Goal: Transaction & Acquisition: Purchase product/service

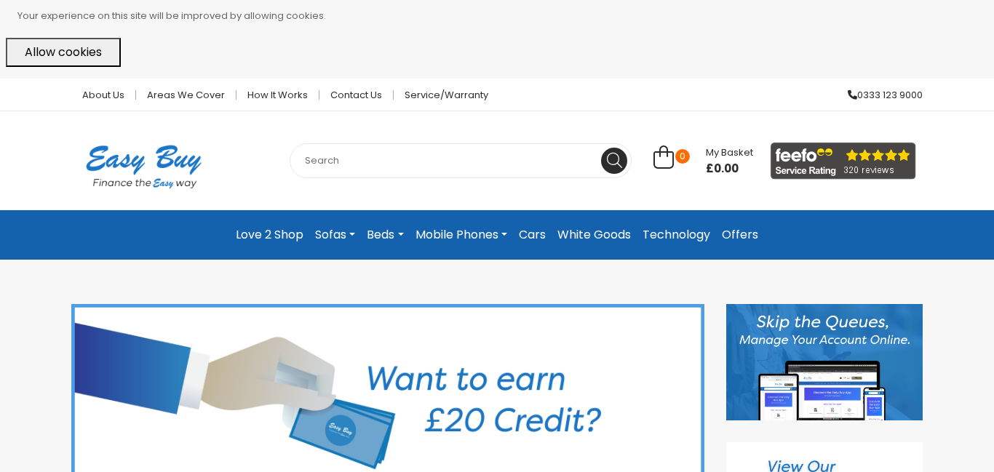
click at [347, 162] on input "text" at bounding box center [461, 160] width 342 height 35
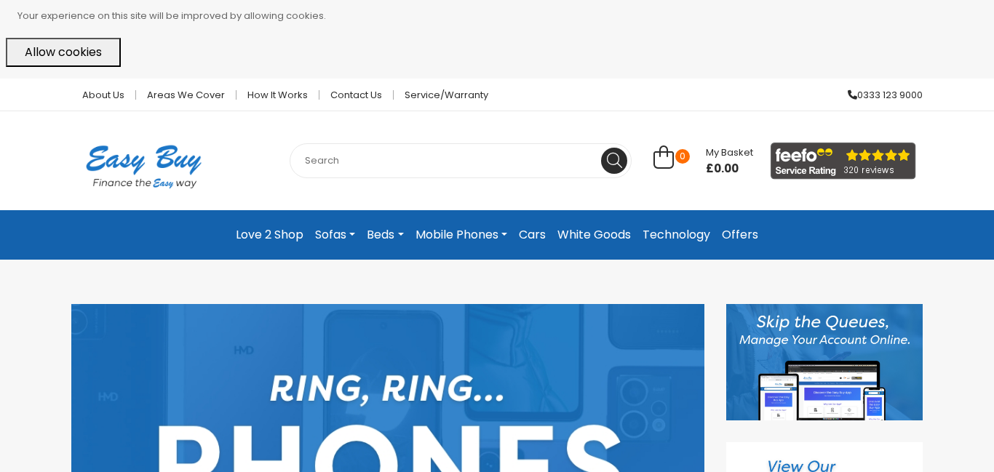
click at [506, 238] on link "Mobile Phones" at bounding box center [461, 235] width 103 height 26
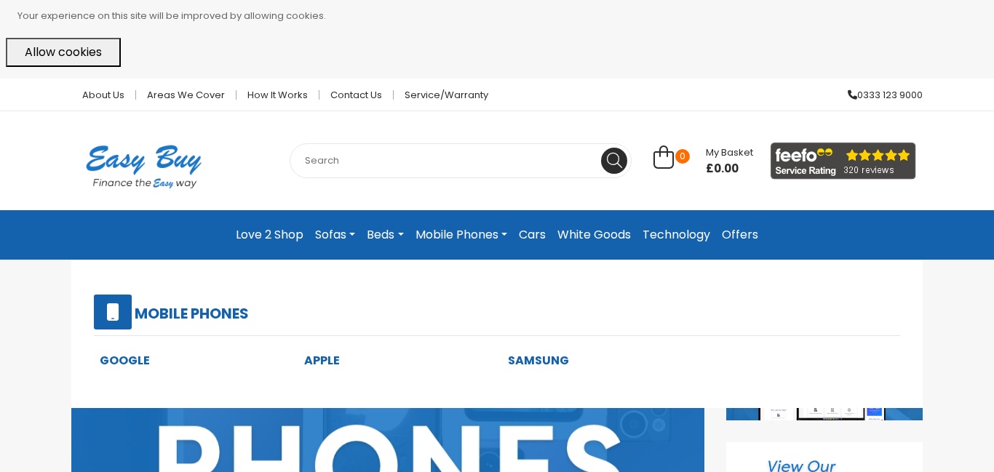
click at [549, 361] on link "Samsung" at bounding box center [538, 360] width 61 height 17
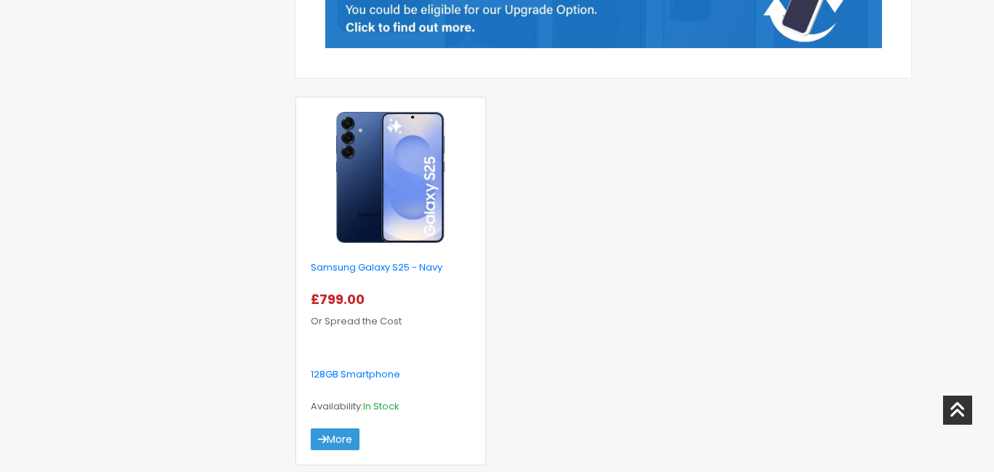
scroll to position [524, 0]
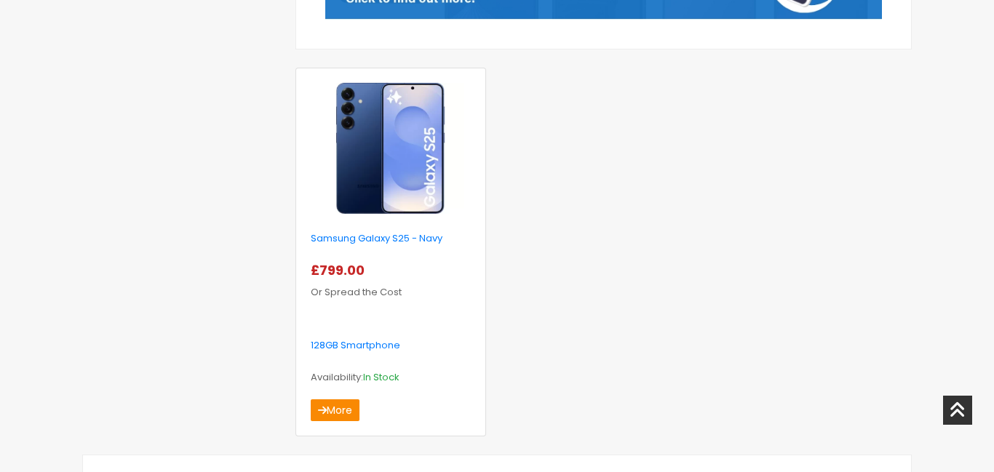
click at [322, 417] on link "More" at bounding box center [335, 410] width 49 height 22
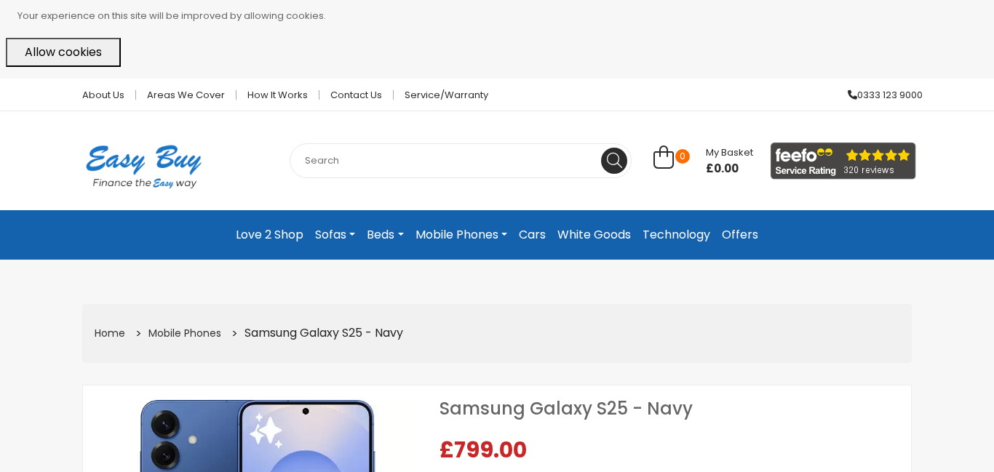
select select "104"
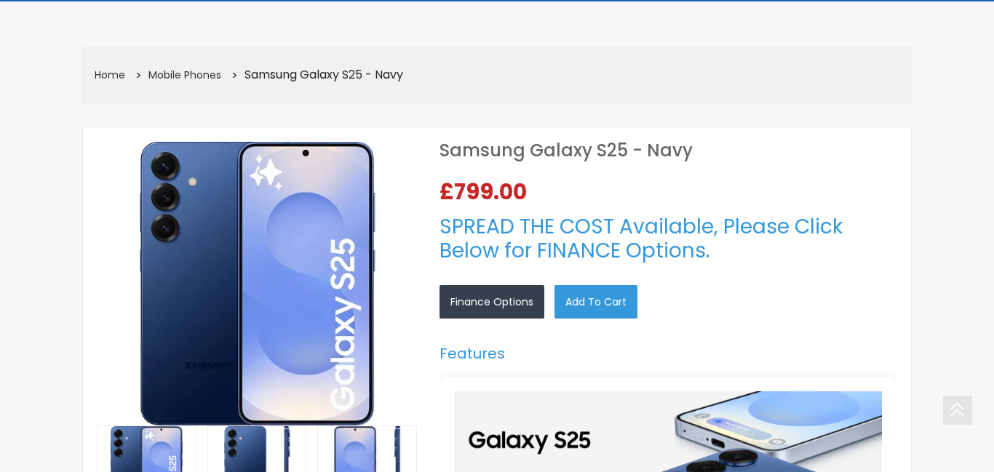
scroll to position [262, 0]
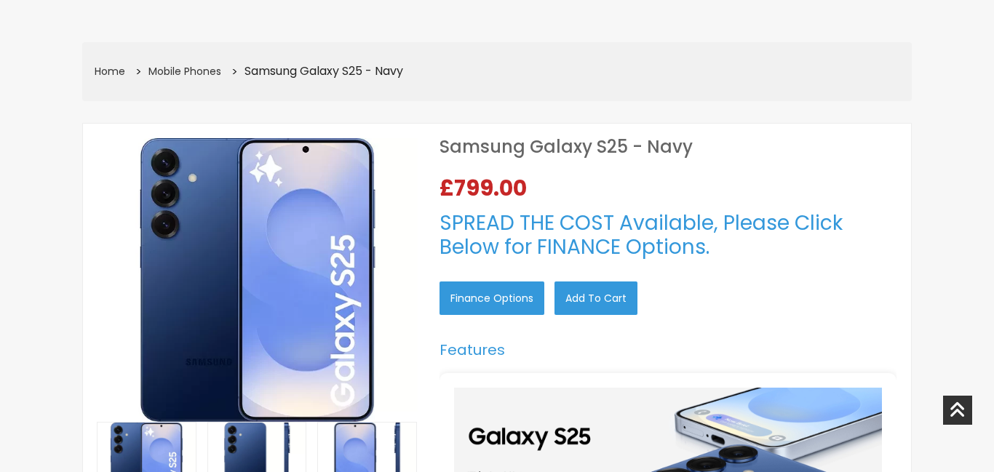
click at [509, 290] on link "Finance Options" at bounding box center [491, 298] width 105 height 33
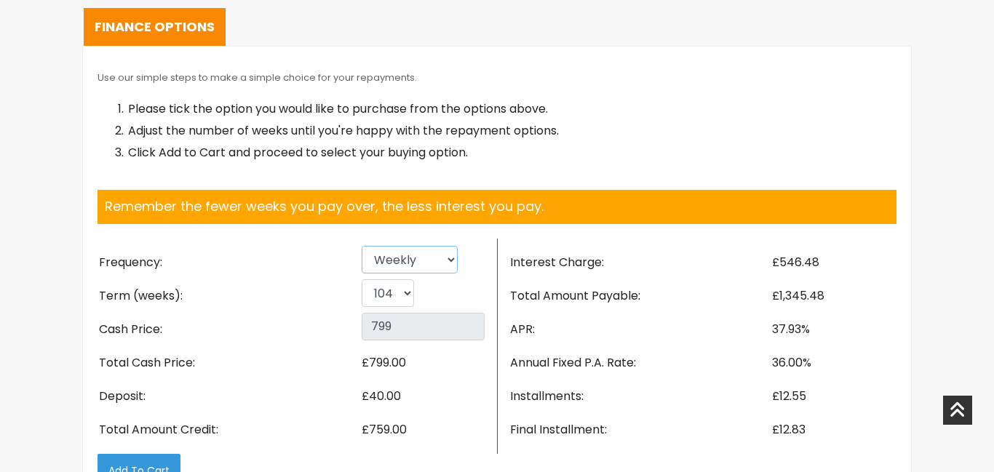
click at [446, 265] on select "Weekly Fortnightly 4 weekly Monthly" at bounding box center [410, 260] width 96 height 28
select select "Monthly"
click at [362, 246] on select "Weekly Fortnightly 4 weekly Monthly" at bounding box center [410, 260] width 96 height 28
drag, startPoint x: 403, startPoint y: 292, endPoint x: 478, endPoint y: 289, distance: 75.0
click at [478, 289] on div "6 12 18 24" at bounding box center [423, 295] width 123 height 33
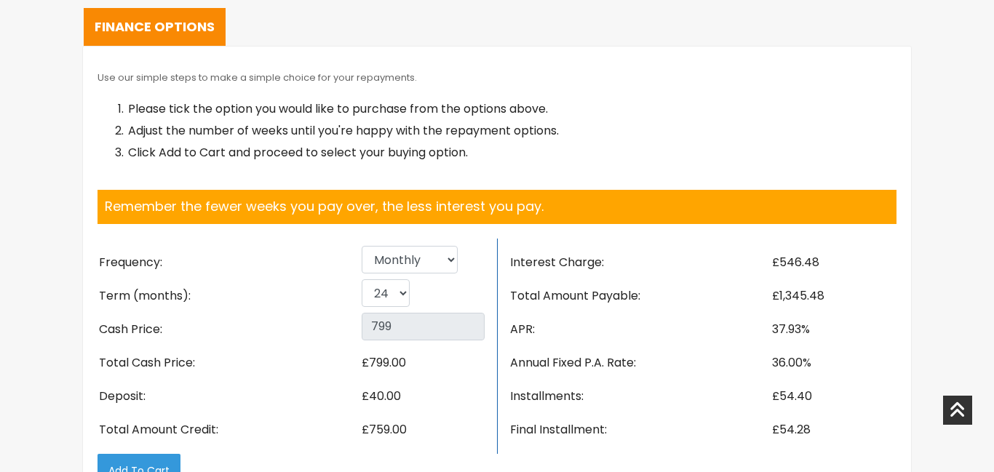
click at [478, 289] on div "6 12 18 24" at bounding box center [423, 295] width 123 height 33
click at [402, 287] on select "6 12 18 24" at bounding box center [386, 293] width 48 height 28
click at [362, 279] on select "6 12 18 24" at bounding box center [386, 293] width 48 height 28
click at [399, 301] on select "6 12 18 24" at bounding box center [386, 293] width 48 height 28
click at [362, 279] on select "6 12 18 24" at bounding box center [386, 293] width 48 height 28
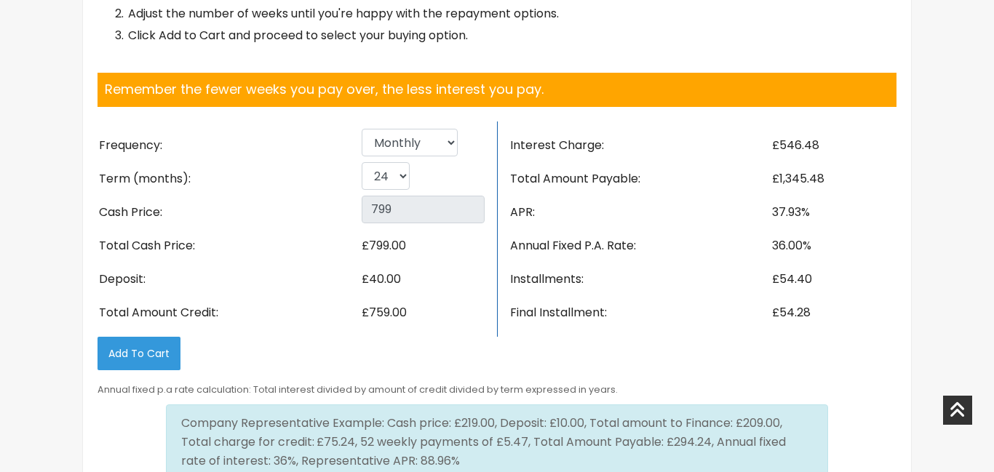
scroll to position [2383, 0]
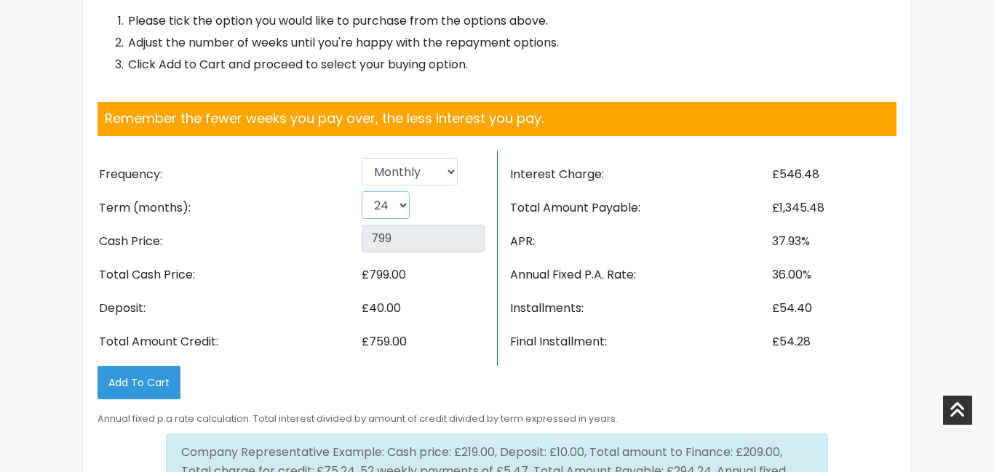
click at [394, 205] on select "6 12 18 24" at bounding box center [386, 205] width 48 height 28
click at [362, 191] on select "6 12 18 24" at bounding box center [386, 205] width 48 height 28
click at [406, 209] on select "6 12 18 24" at bounding box center [386, 205] width 48 height 28
click at [362, 191] on select "6 12 18 24" at bounding box center [386, 205] width 48 height 28
click at [402, 210] on select "6 12 18 24" at bounding box center [386, 205] width 48 height 28
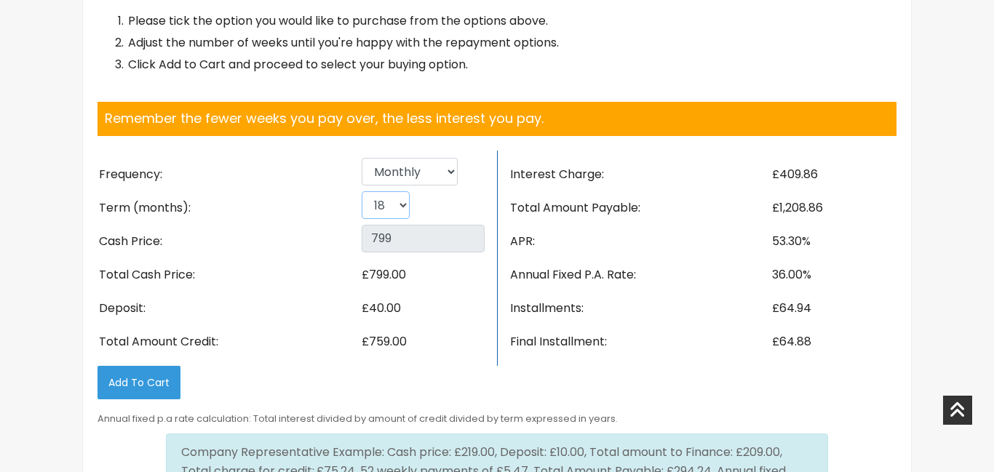
select select "24"
click at [362, 191] on select "6 12 18 24" at bounding box center [386, 205] width 48 height 28
click at [147, 386] on button "Add to Cart" at bounding box center [138, 382] width 83 height 33
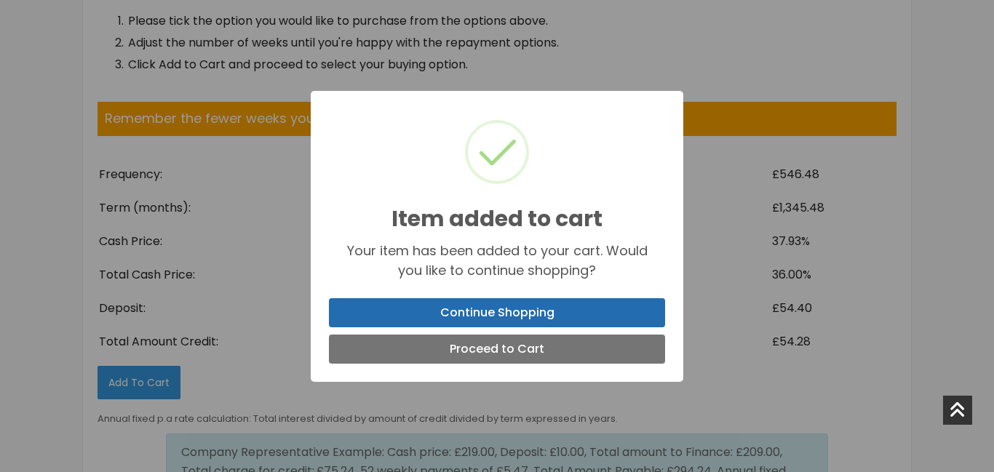
click at [580, 319] on button "Continue Shopping" at bounding box center [497, 312] width 336 height 29
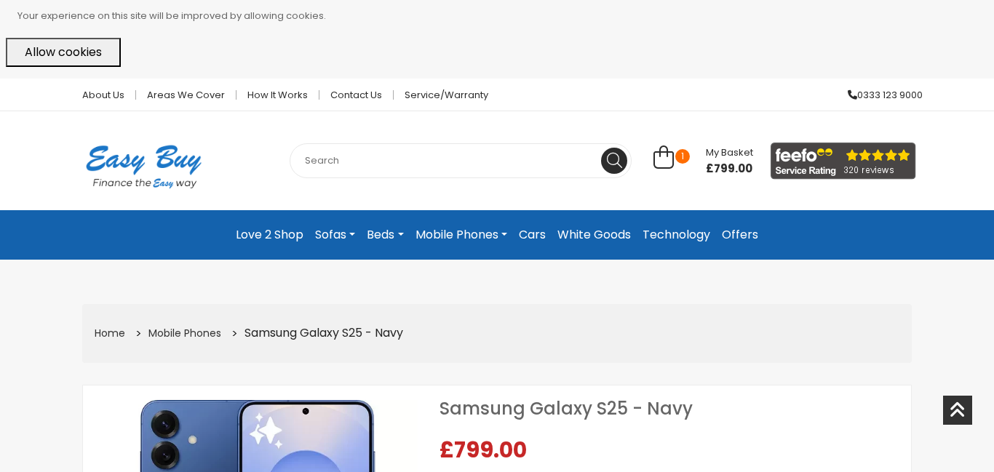
select select "104"
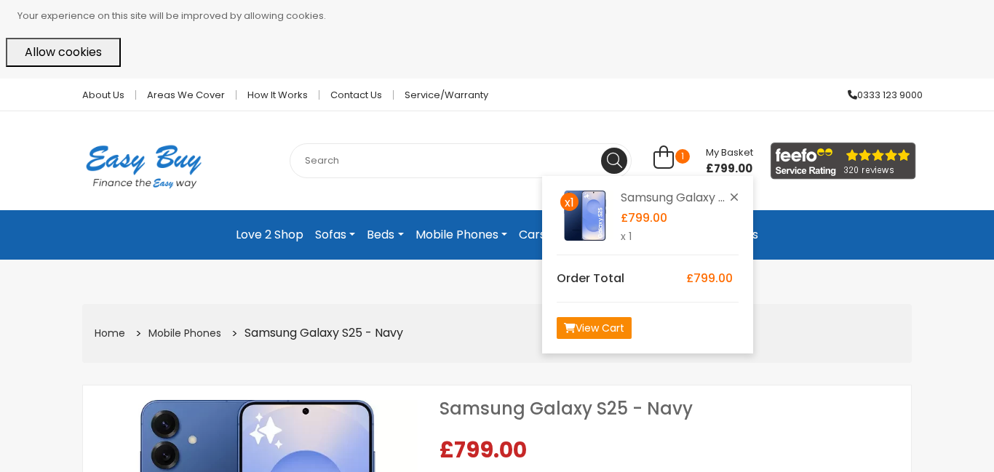
click at [605, 335] on link "View Cart" at bounding box center [594, 328] width 75 height 22
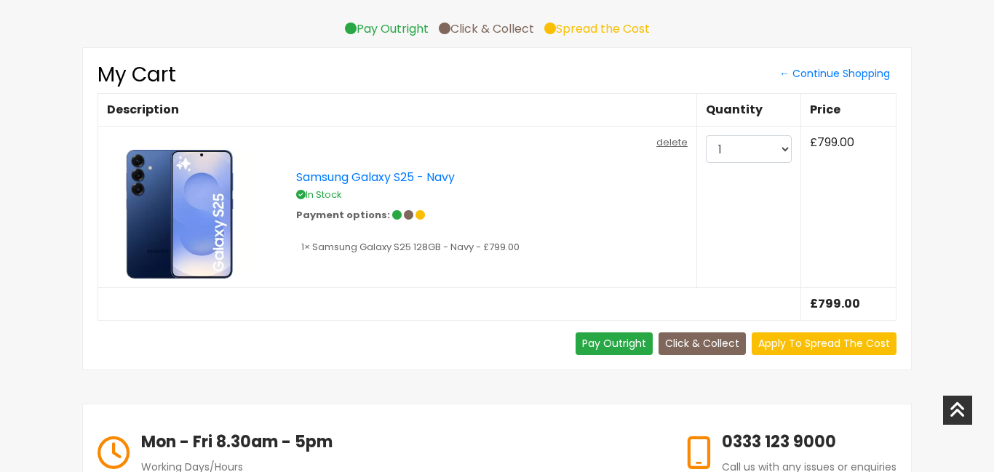
scroll to position [262, 0]
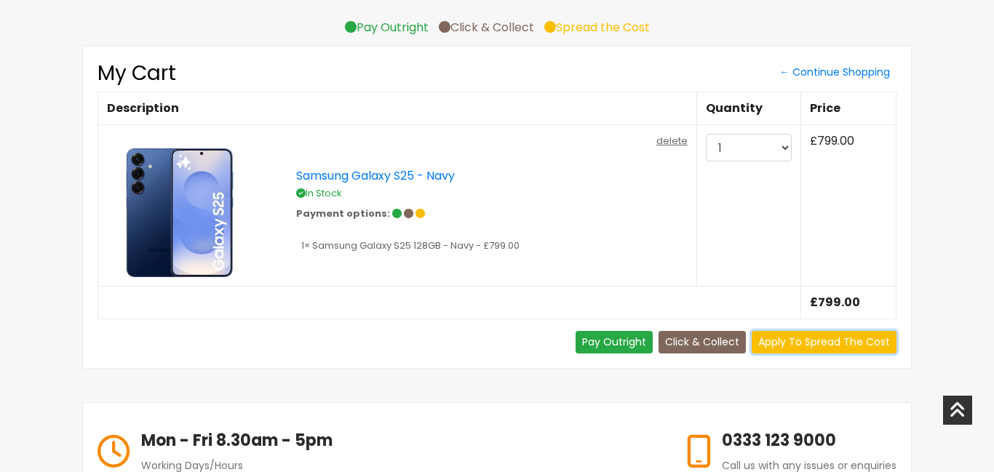
click at [845, 346] on link "Apply To Spread The Cost" at bounding box center [824, 342] width 145 height 23
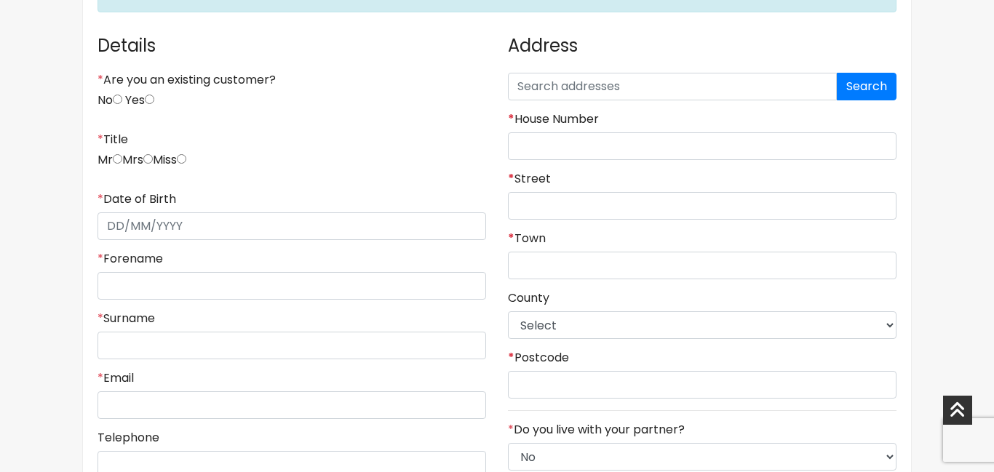
scroll to position [378, 0]
click at [116, 96] on input "No" at bounding box center [117, 97] width 9 height 9
radio input "true"
click at [119, 160] on input "radio" at bounding box center [117, 157] width 9 height 9
radio input "true"
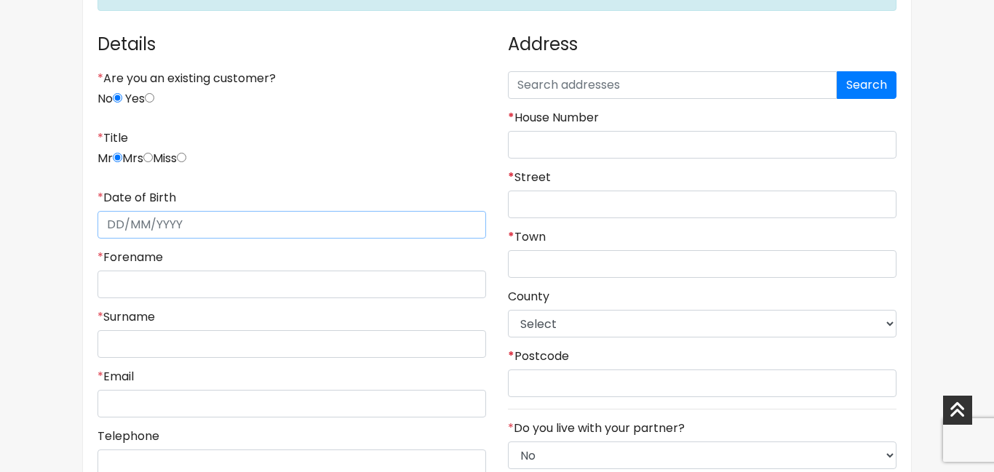
click at [127, 231] on input "* Date of Birth" at bounding box center [291, 225] width 389 height 28
type input "[DATE]"
click at [276, 283] on input "* Forename" at bounding box center [291, 285] width 389 height 28
type input "l"
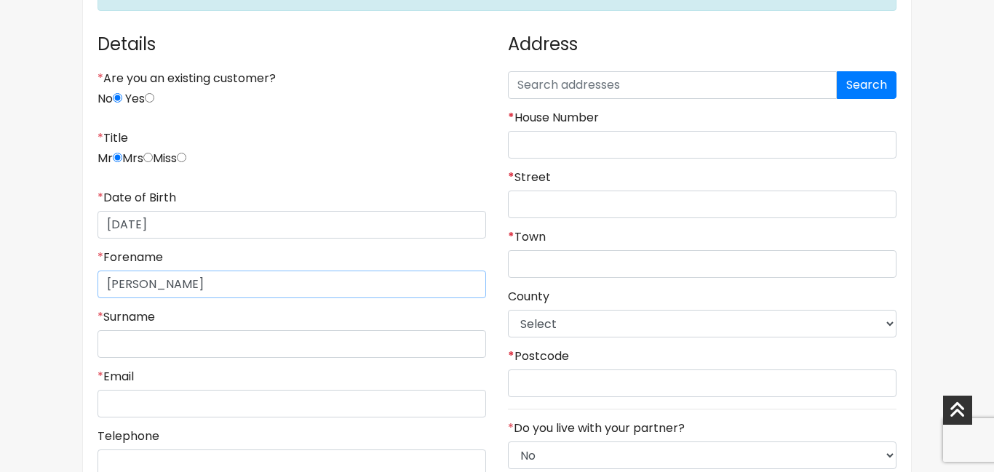
type input "[PERSON_NAME]"
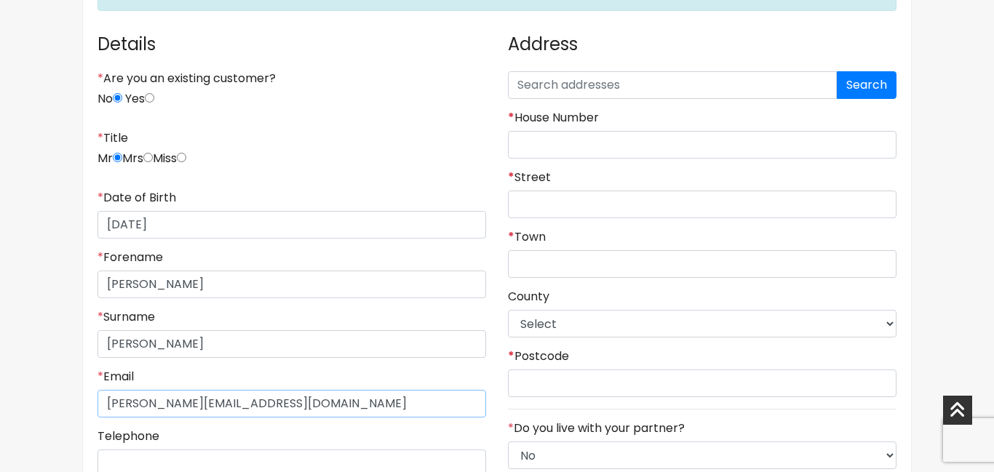
type input "[PERSON_NAME][EMAIL_ADDRESS][DOMAIN_NAME]"
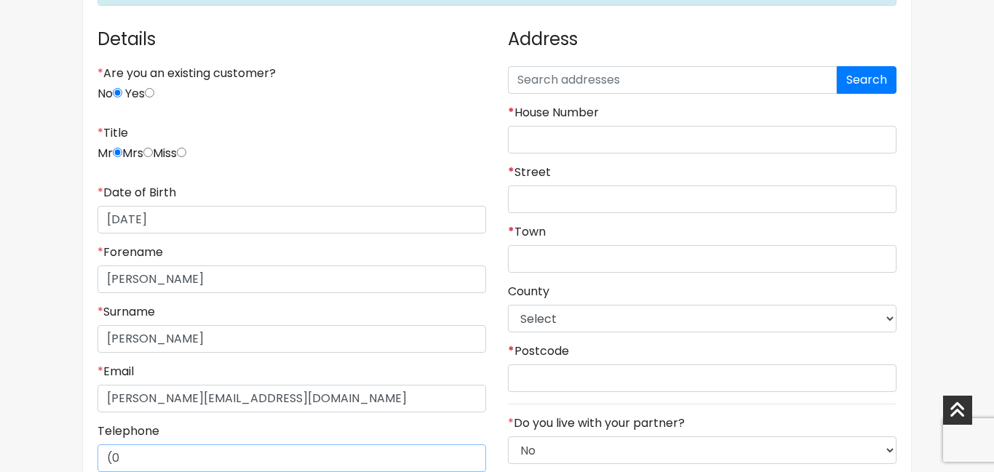
type input "("
type input "(07759) 733065"
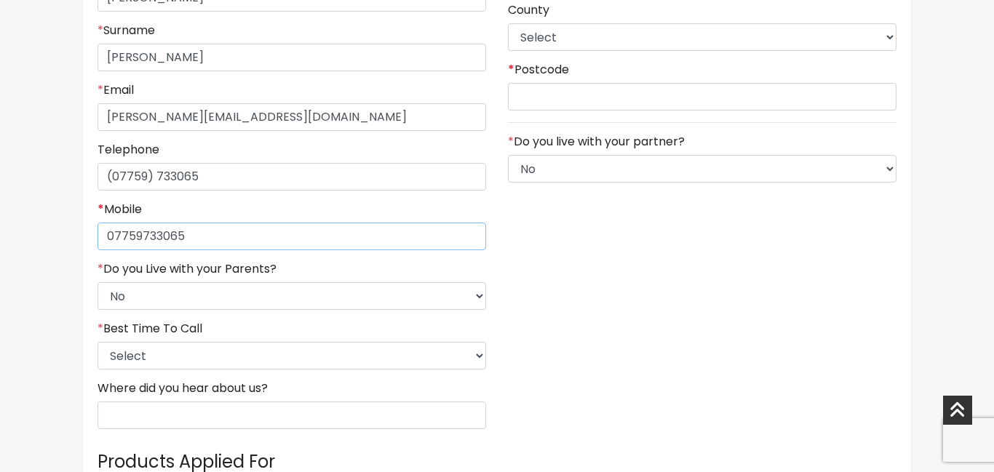
type input "07759733065"
click at [229, 175] on input "(07759) 733065" at bounding box center [291, 177] width 389 height 28
type input "("
click at [299, 293] on select "Select No Yes" at bounding box center [291, 296] width 389 height 28
click at [97, 282] on select "Select No Yes" at bounding box center [291, 296] width 389 height 28
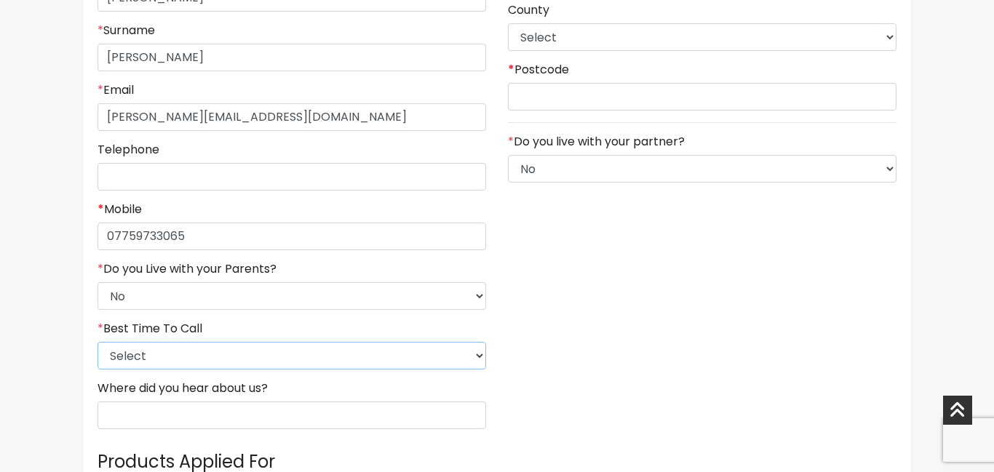
click at [199, 360] on select "Select 9am-12pm 12pm-3pm 3pm-6pm 6pm-8pm Any Time" at bounding box center [291, 356] width 389 height 28
select select "1"
click at [97, 342] on select "Select 9am-12pm 12pm-3pm 3pm-6pm 6pm-8pm Any Time" at bounding box center [291, 356] width 389 height 28
click at [238, 422] on input "Where did you hear about us?" at bounding box center [291, 416] width 389 height 28
type input "easy buy"
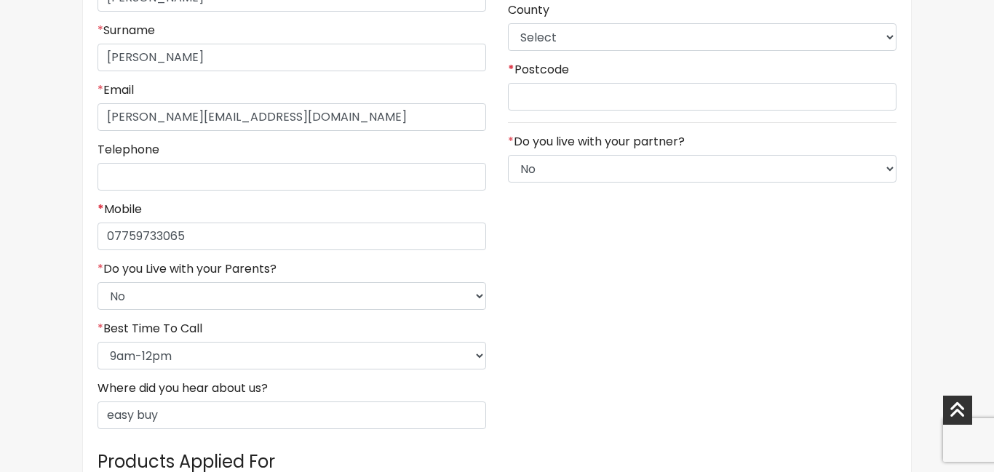
scroll to position [227, 0]
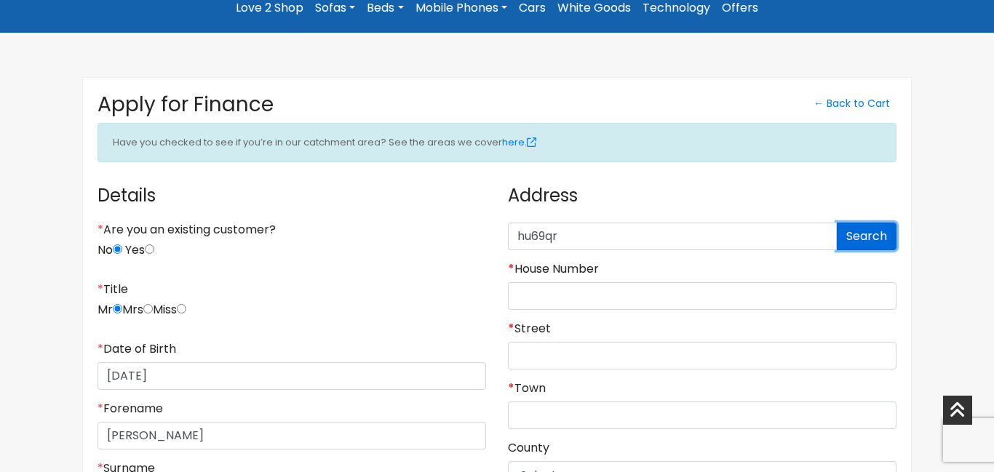
click at [851, 234] on button "Search" at bounding box center [867, 237] width 60 height 28
click at [545, 233] on input "hu69qr" at bounding box center [672, 237] width 329 height 28
click at [540, 234] on input "hu69qr" at bounding box center [672, 237] width 329 height 28
click at [868, 235] on button "Search" at bounding box center [867, 237] width 60 height 28
click at [541, 236] on input "hu69qr" at bounding box center [672, 237] width 329 height 28
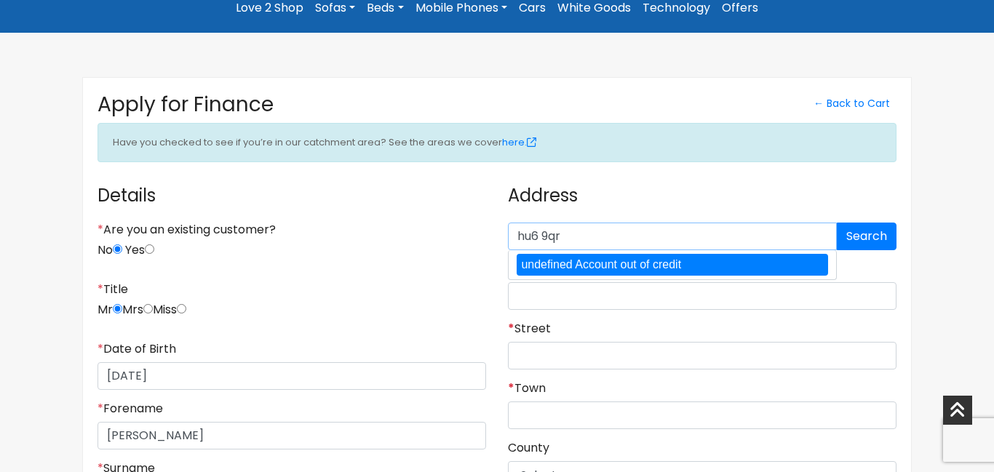
click at [605, 243] on input "hu6 9qr" at bounding box center [672, 237] width 329 height 28
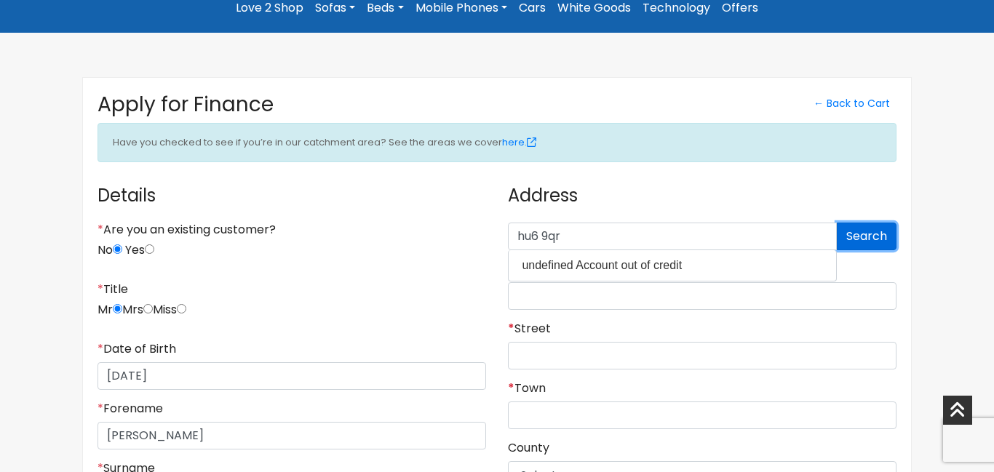
click at [869, 247] on button "Search" at bounding box center [867, 237] width 60 height 28
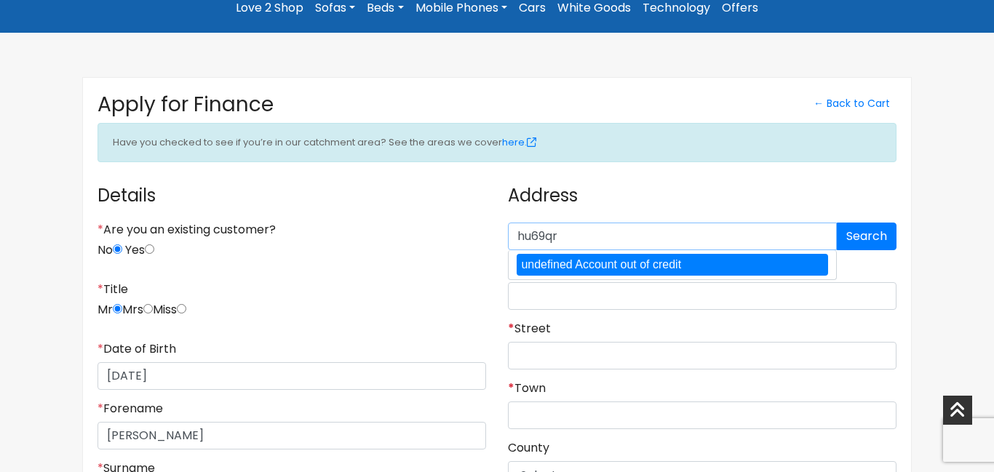
click at [712, 233] on input "hu69qr" at bounding box center [672, 237] width 329 height 28
click at [863, 228] on button "Search" at bounding box center [867, 237] width 60 height 28
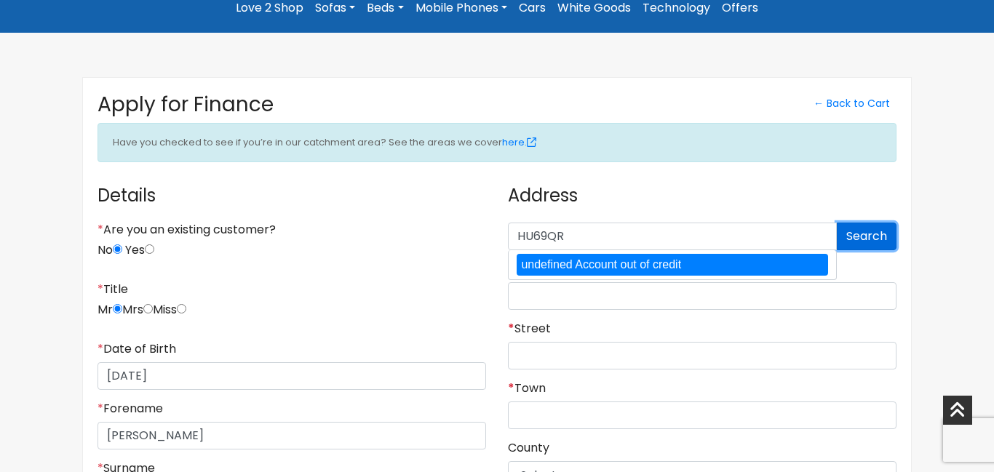
click at [863, 228] on button "Search" at bounding box center [867, 237] width 60 height 28
click at [676, 231] on input "HU69QR" at bounding box center [672, 237] width 329 height 28
type input "H"
type input "8"
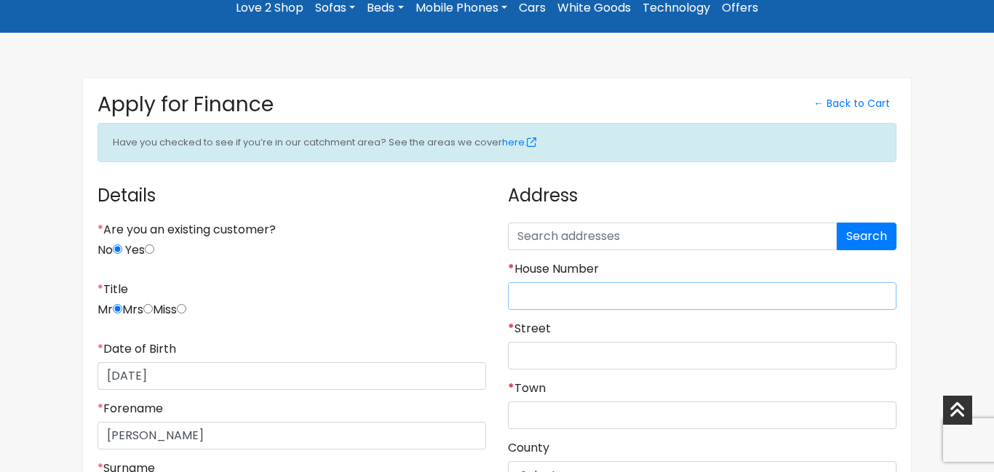
click at [674, 295] on input "* House Number" at bounding box center [702, 296] width 389 height 28
type input "8"
click at [635, 350] on input "* Street" at bounding box center [702, 356] width 389 height 28
click at [573, 361] on input "40th aveune" at bounding box center [702, 356] width 389 height 28
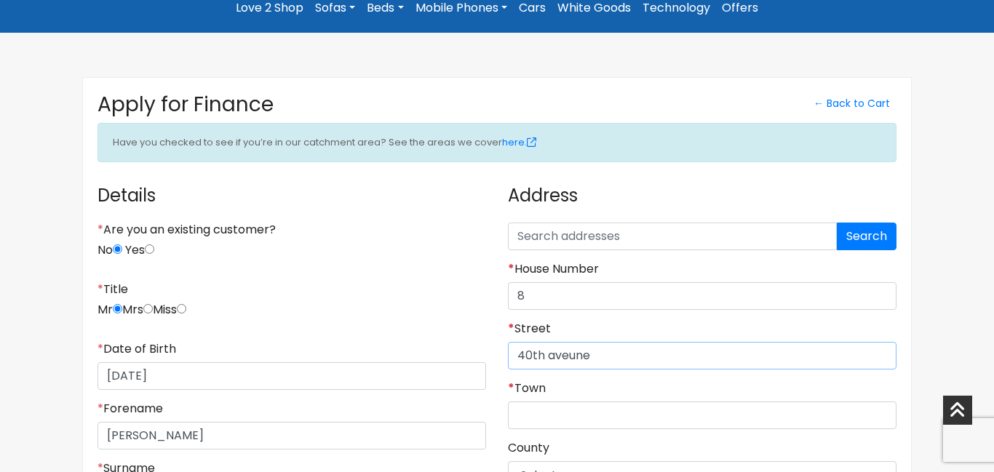
click at [573, 361] on input "40th aveune" at bounding box center [702, 356] width 389 height 28
type input "40th aveune"
click at [576, 410] on input "* Town" at bounding box center [702, 416] width 389 height 28
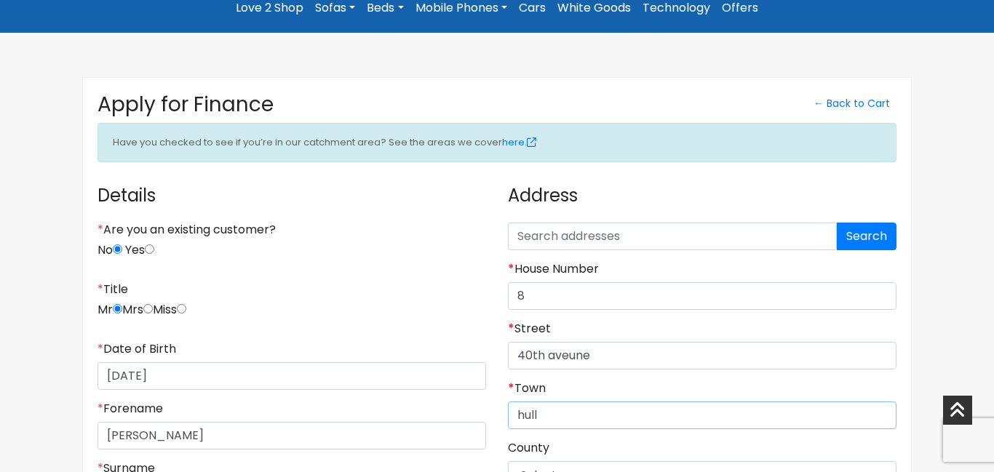
type input "hull"
click at [565, 469] on select "Select [GEOGRAPHIC_DATA] [GEOGRAPHIC_DATA] [GEOGRAPHIC_DATA] [GEOGRAPHIC_DATA] …" at bounding box center [702, 475] width 389 height 28
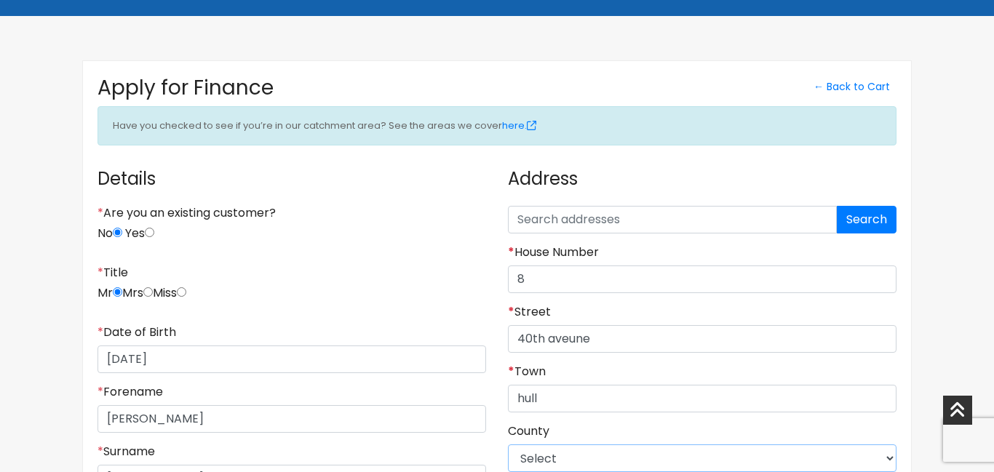
select select "[GEOGRAPHIC_DATA]"
click at [508, 445] on select "Select [GEOGRAPHIC_DATA] [GEOGRAPHIC_DATA] [GEOGRAPHIC_DATA] [GEOGRAPHIC_DATA] …" at bounding box center [702, 459] width 389 height 28
click at [660, 434] on div "County Select East Riding of [GEOGRAPHIC_DATA] [GEOGRAPHIC_DATA] [GEOGRAPHIC_DA…" at bounding box center [702, 448] width 389 height 48
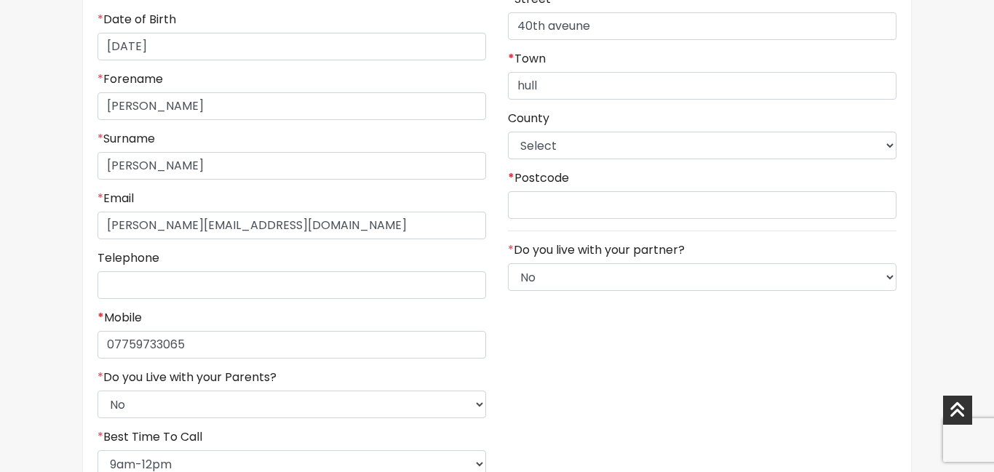
scroll to position [564, 0]
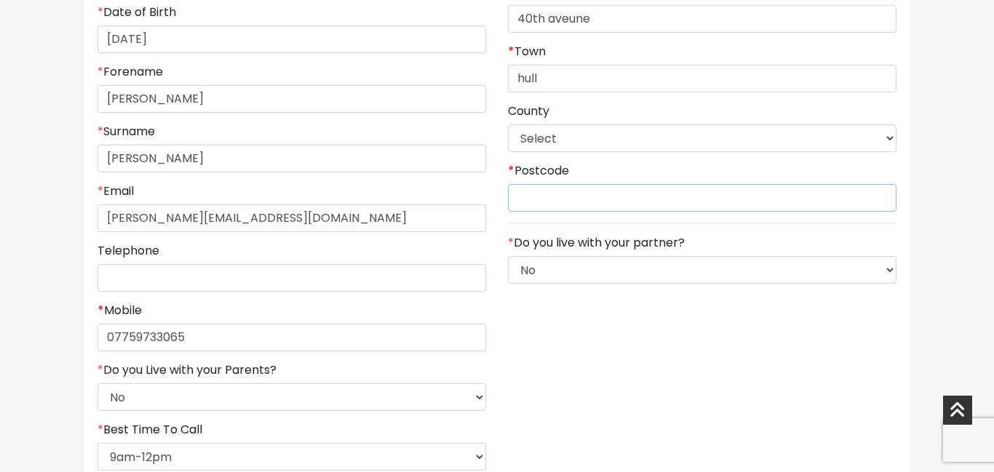
click at [613, 201] on input "* Postcode" at bounding box center [702, 198] width 389 height 28
type input "hu69qr"
click at [856, 270] on select "Select No Yes" at bounding box center [702, 270] width 389 height 28
click at [508, 256] on select "Select No Yes" at bounding box center [702, 270] width 389 height 28
click at [714, 355] on div "Address Search * House Number 8 * [GEOGRAPHIC_DATA] * Town hull County Select E…" at bounding box center [702, 190] width 410 height 705
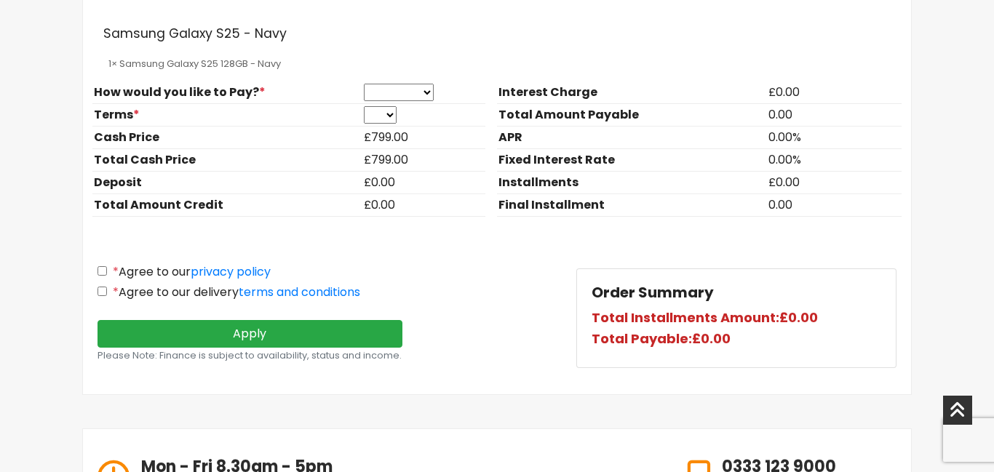
scroll to position [1437, 0]
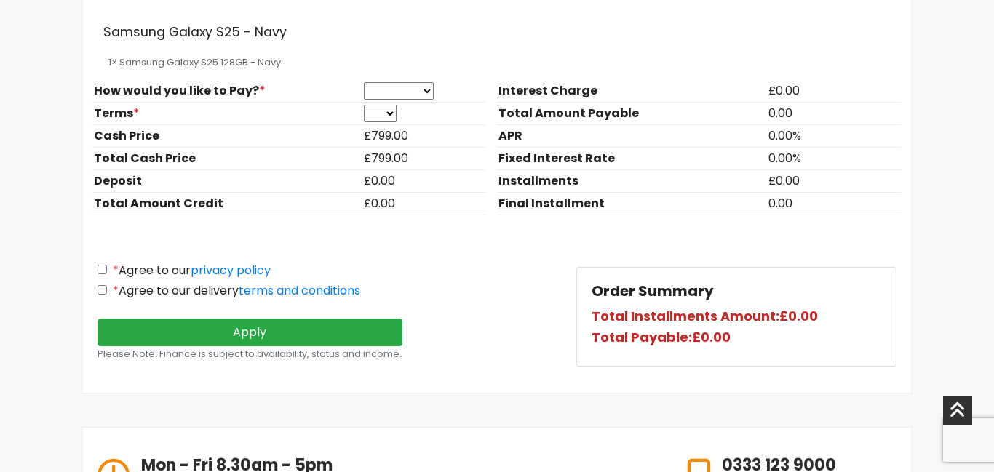
click at [100, 271] on input "* Agree to our privacy policy" at bounding box center [101, 269] width 9 height 9
checkbox input "true"
click at [103, 291] on input "* Agree to our delivery terms and conditions" at bounding box center [101, 289] width 9 height 9
checkbox input "true"
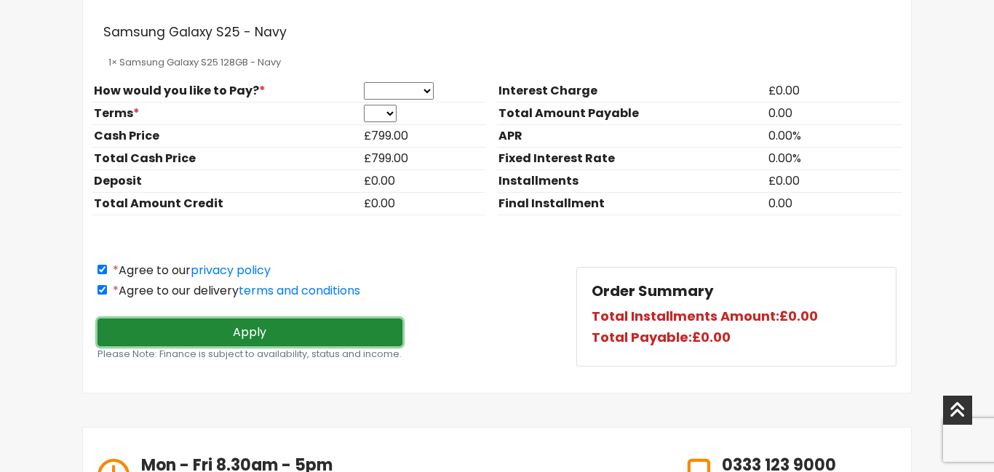
click at [190, 335] on button "Apply" at bounding box center [249, 333] width 305 height 28
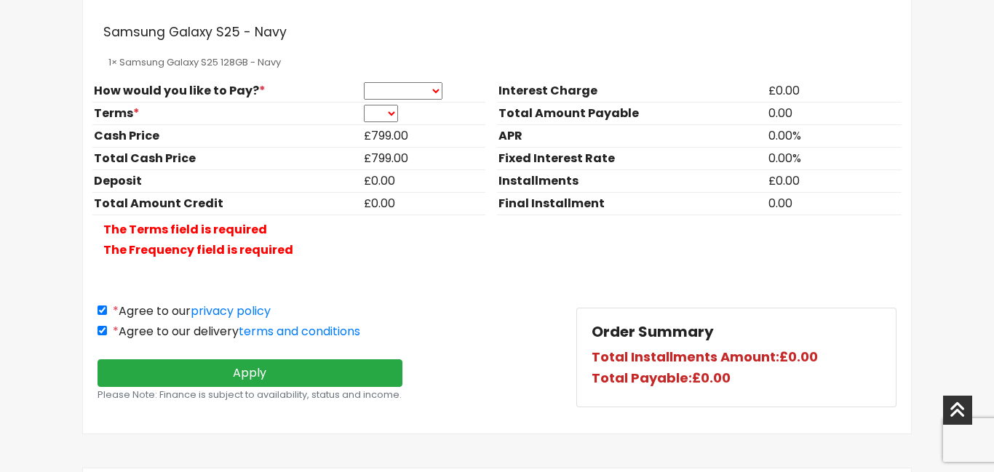
click at [423, 93] on select "Weekly Fortnightly 4 weekly Monthly" at bounding box center [403, 90] width 79 height 17
select select "Monthly"
click at [364, 82] on select "Weekly Fortnightly 4 weekly Monthly" at bounding box center [403, 90] width 79 height 17
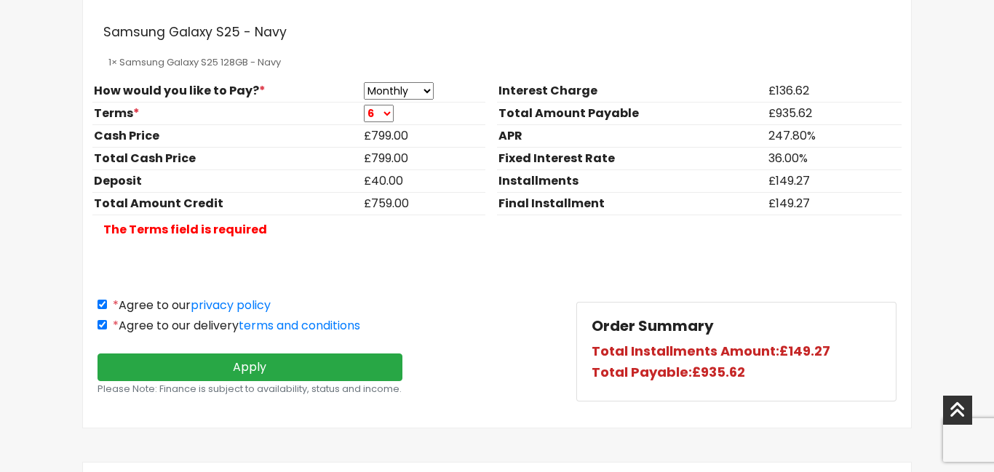
click at [377, 114] on select "6 12 18 24" at bounding box center [379, 113] width 30 height 17
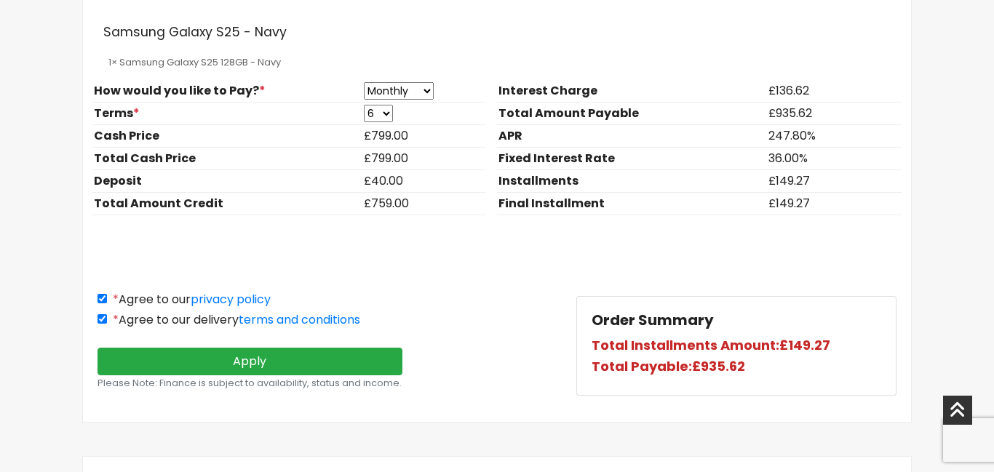
select select "24"
click at [364, 105] on select "6 12 18 24" at bounding box center [378, 113] width 29 height 17
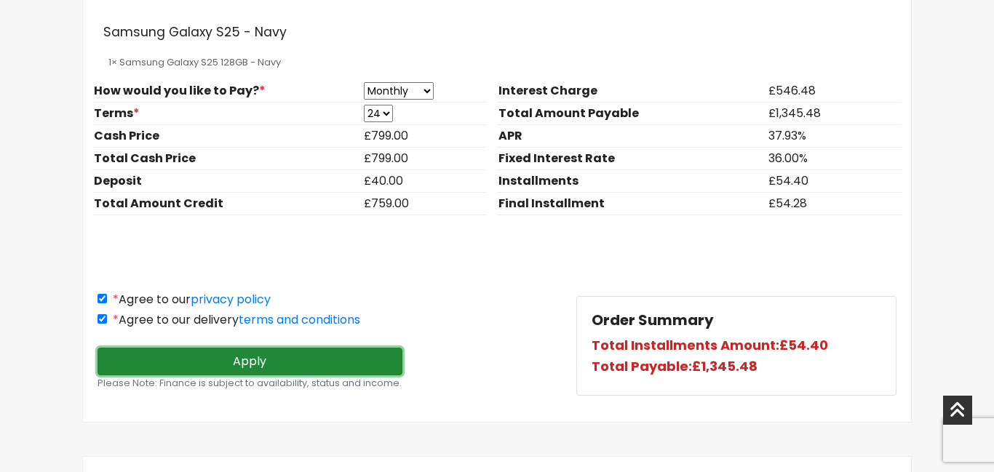
click at [306, 365] on button "Apply" at bounding box center [249, 362] width 305 height 28
